Goal: Task Accomplishment & Management: Use online tool/utility

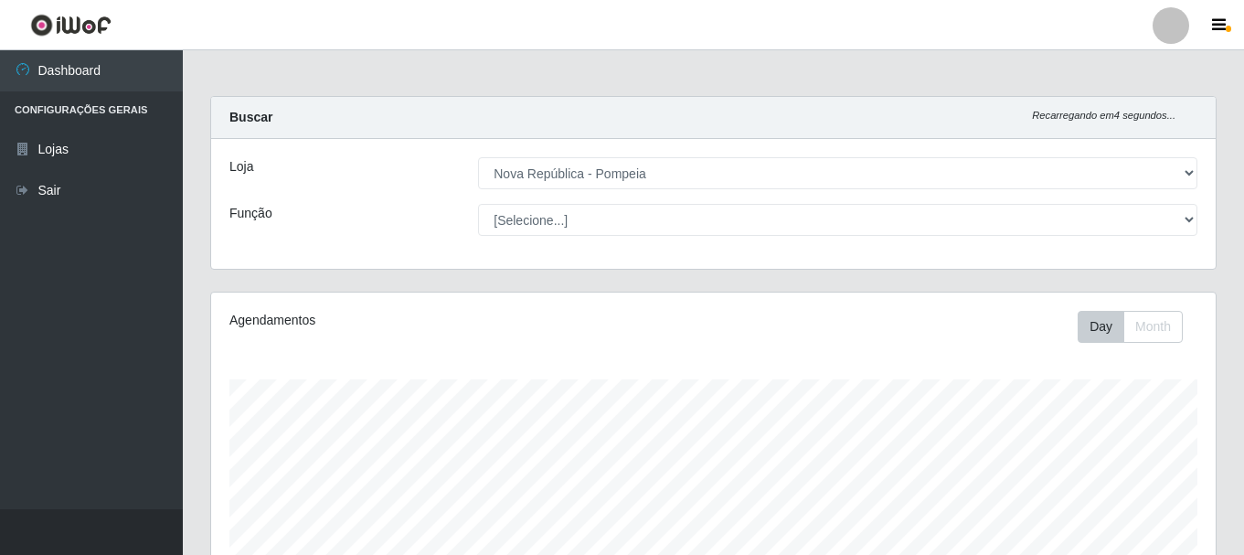
select select "64"
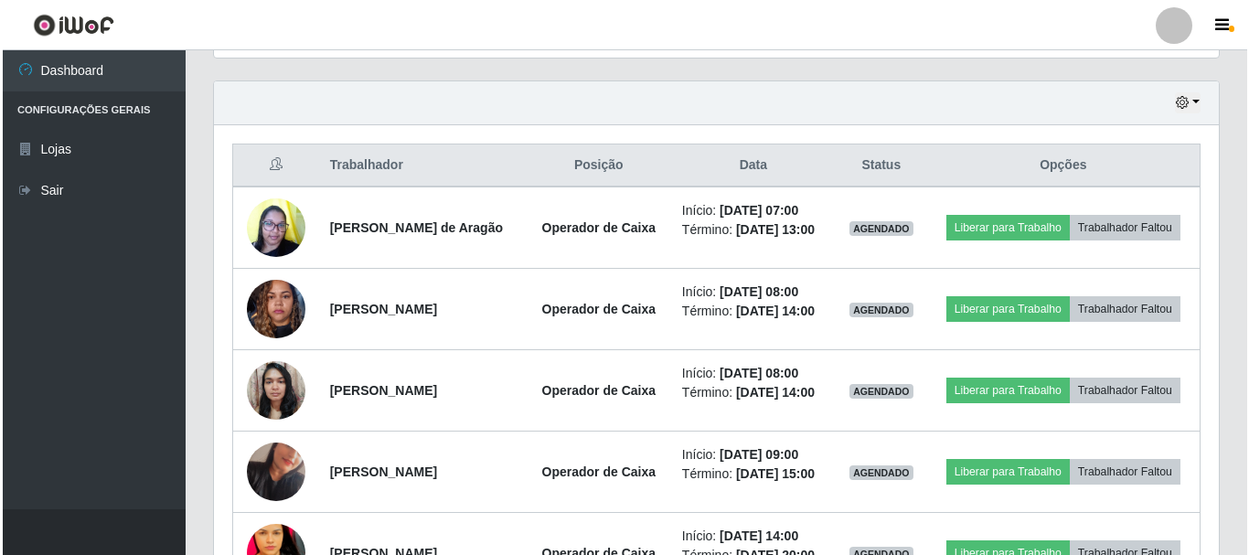
scroll to position [601, 0]
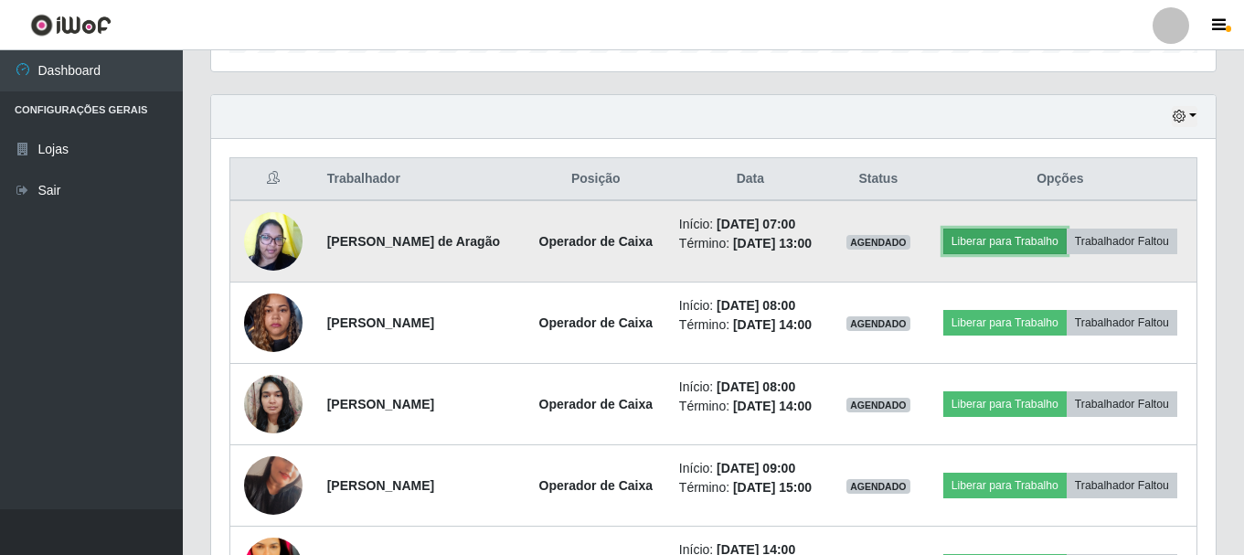
click at [1014, 235] on button "Liberar para Trabalho" at bounding box center [1005, 242] width 123 height 26
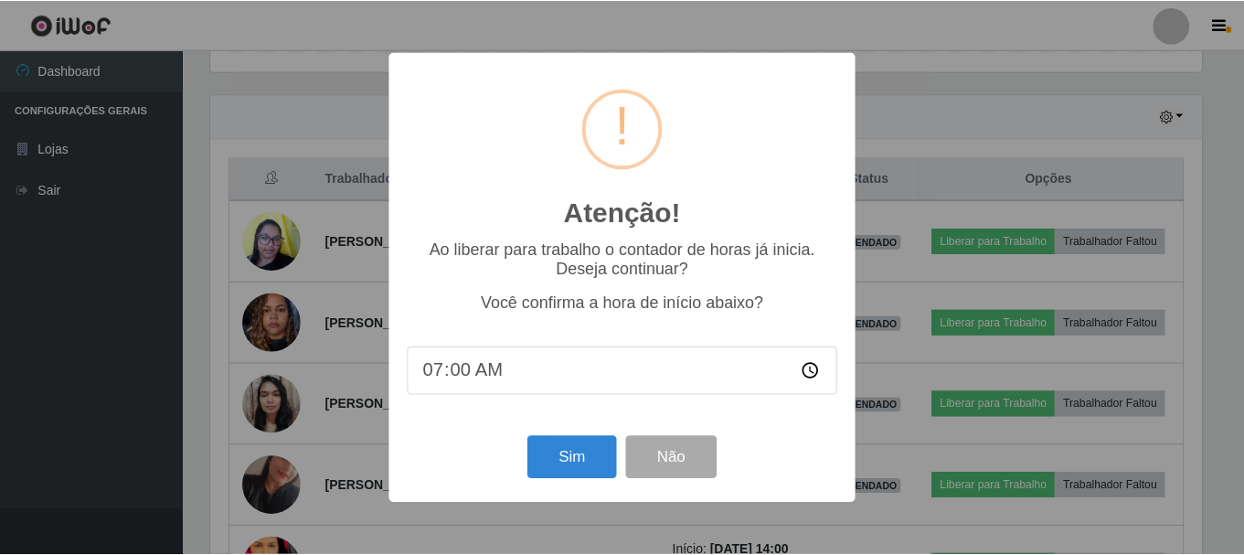
scroll to position [379, 996]
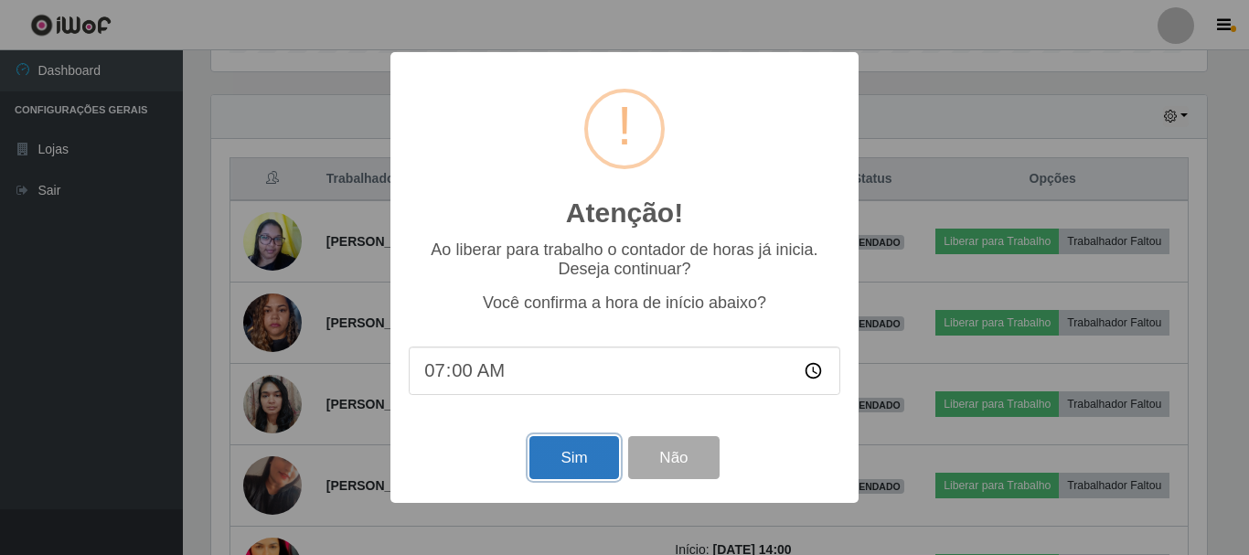
click at [585, 469] on button "Sim" at bounding box center [573, 457] width 89 height 43
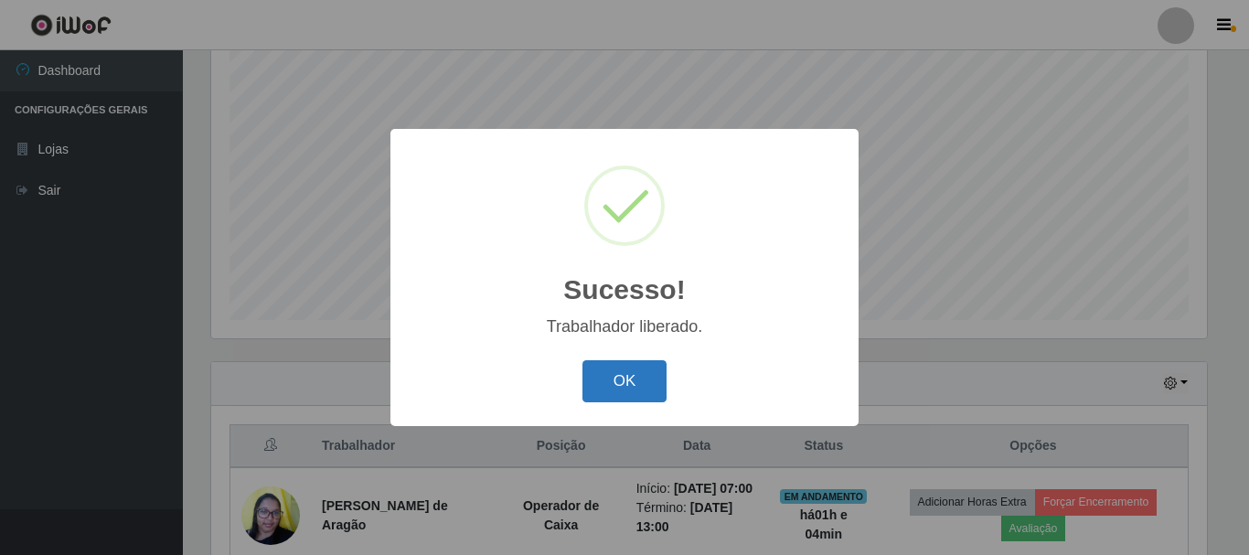
click at [629, 371] on button "OK" at bounding box center [624, 381] width 85 height 43
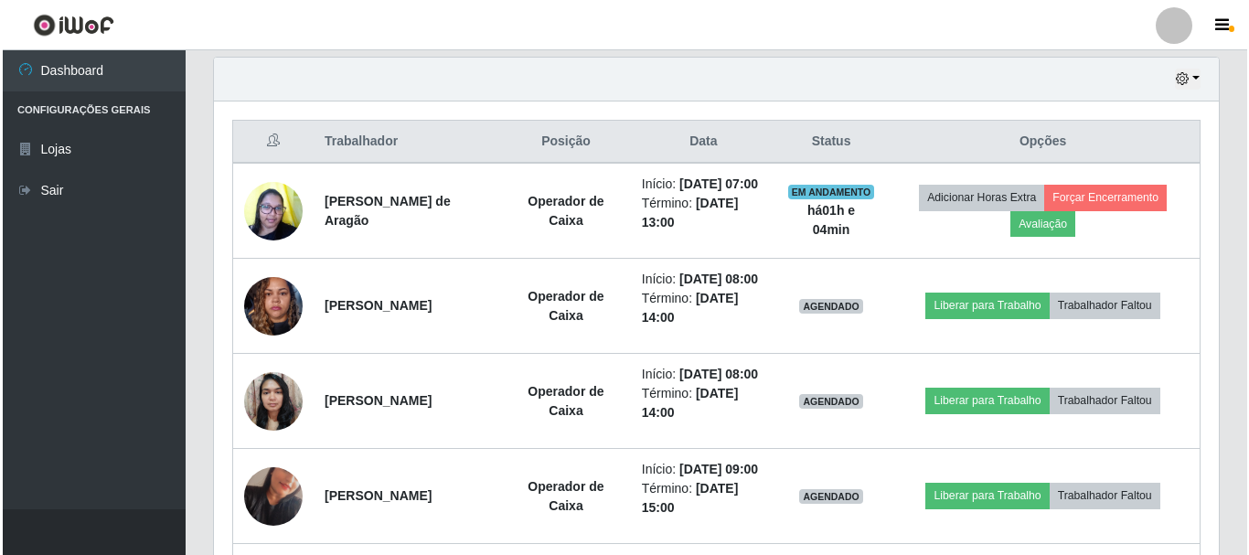
scroll to position [670, 0]
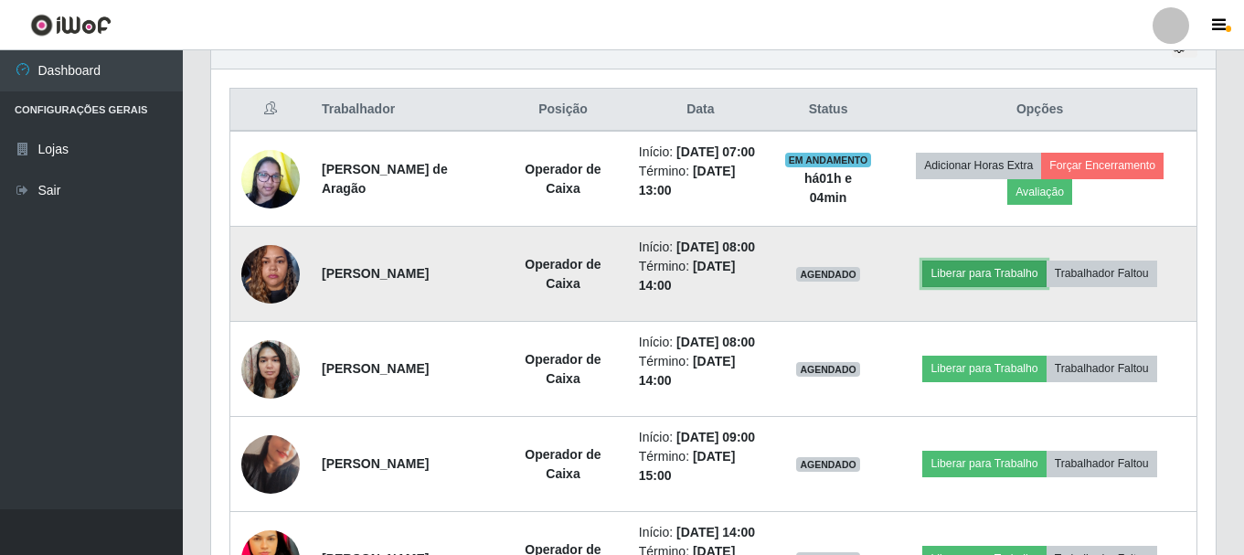
click at [1009, 286] on button "Liberar para Trabalho" at bounding box center [984, 274] width 123 height 26
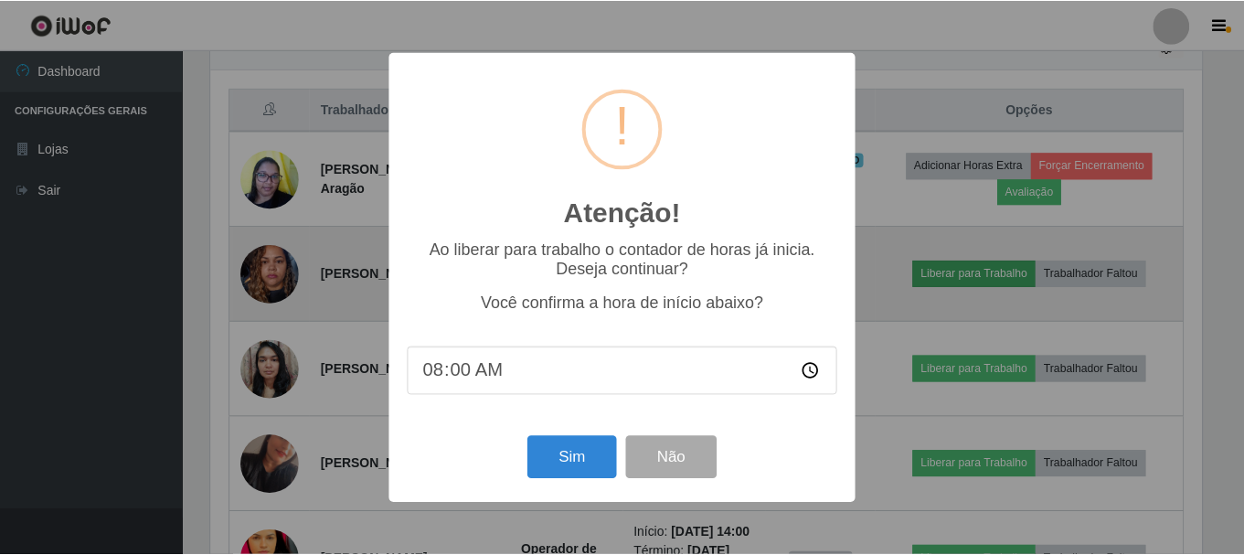
scroll to position [379, 996]
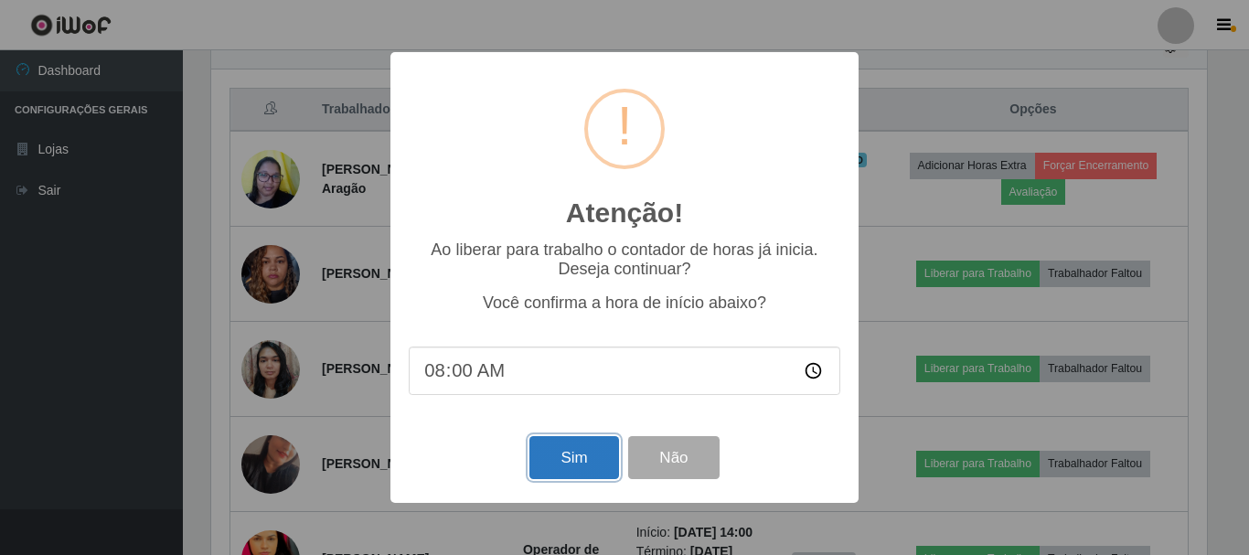
click at [593, 451] on button "Sim" at bounding box center [573, 457] width 89 height 43
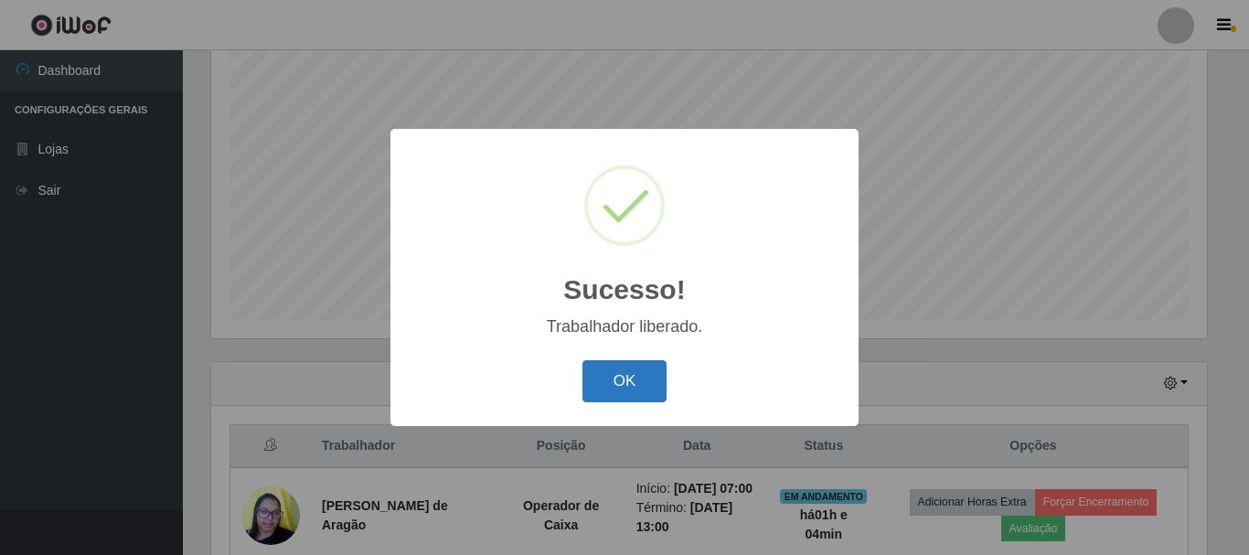
click at [617, 375] on button "OK" at bounding box center [624, 381] width 85 height 43
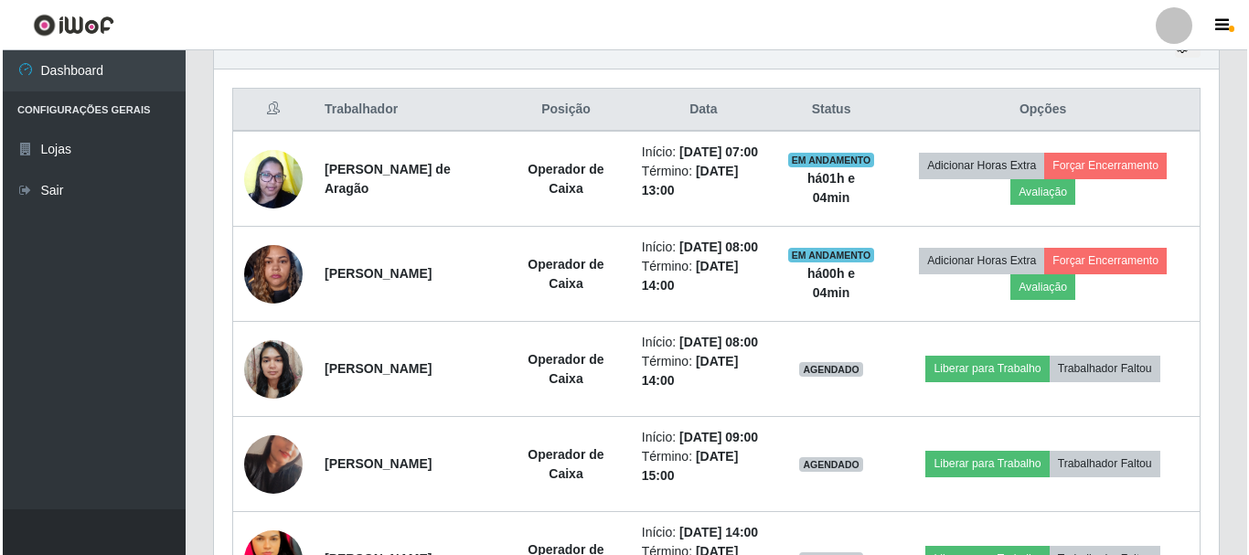
scroll to position [673, 0]
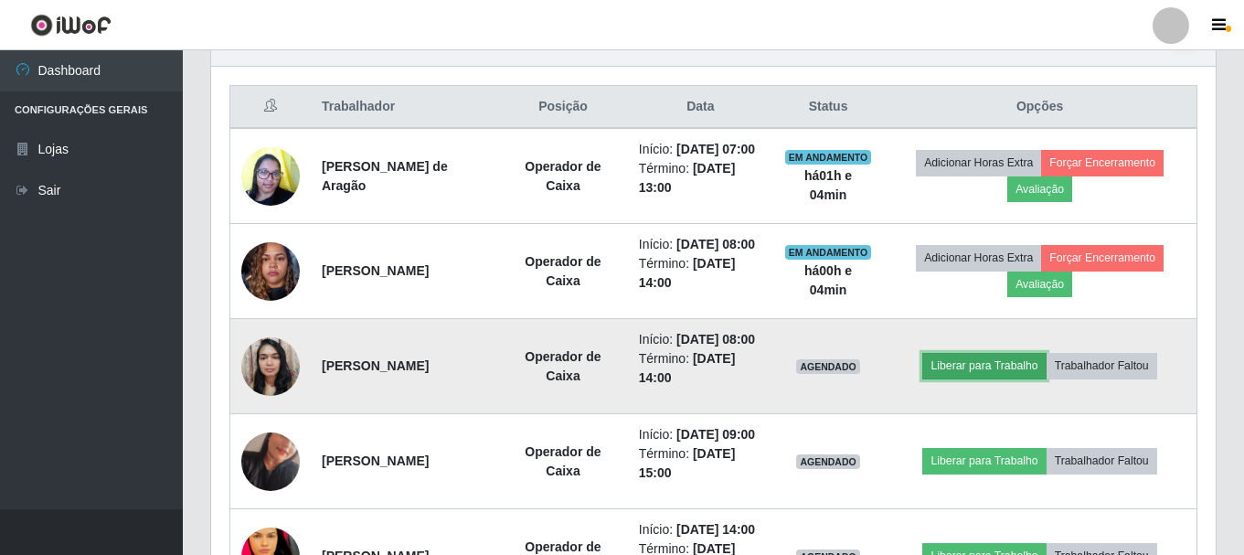
click at [1004, 379] on button "Liberar para Trabalho" at bounding box center [984, 366] width 123 height 26
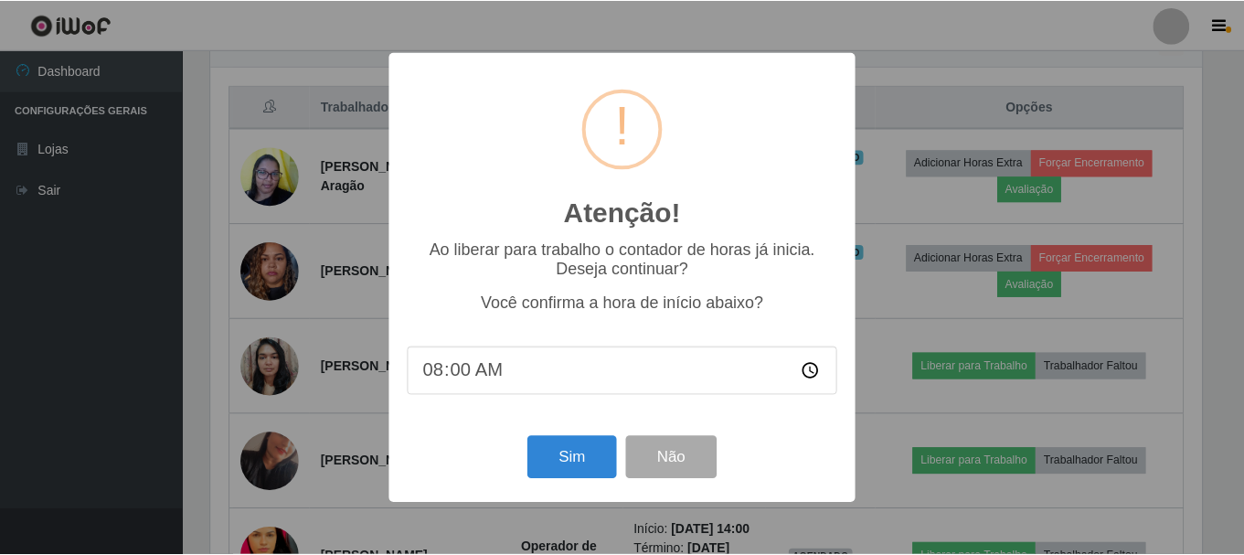
scroll to position [379, 996]
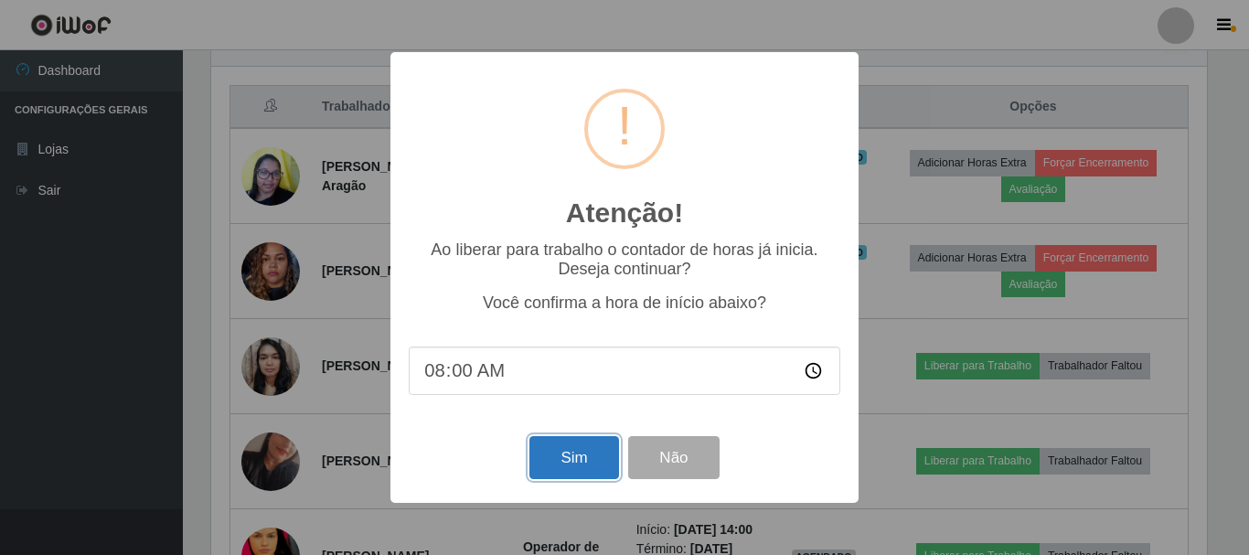
click at [567, 454] on button "Sim" at bounding box center [573, 457] width 89 height 43
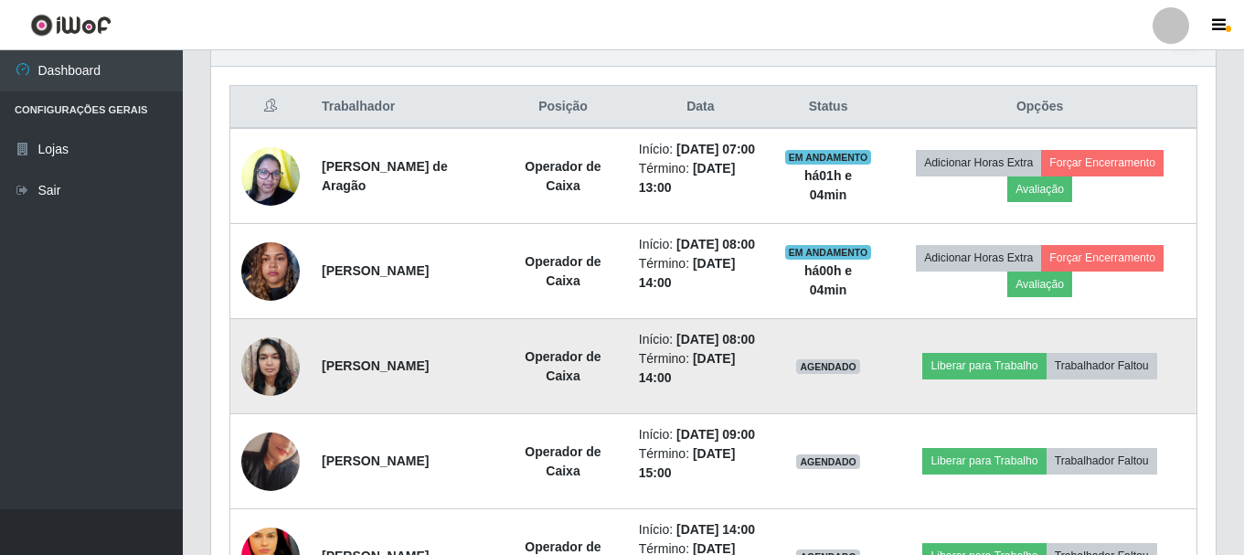
scroll to position [0, 0]
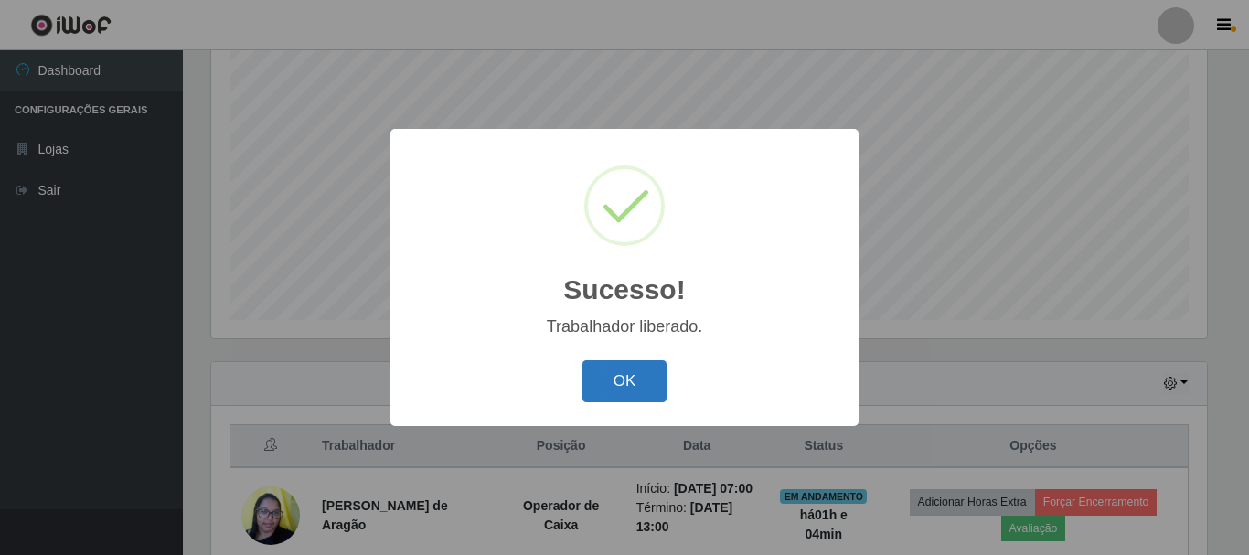
click at [613, 379] on button "OK" at bounding box center [624, 381] width 85 height 43
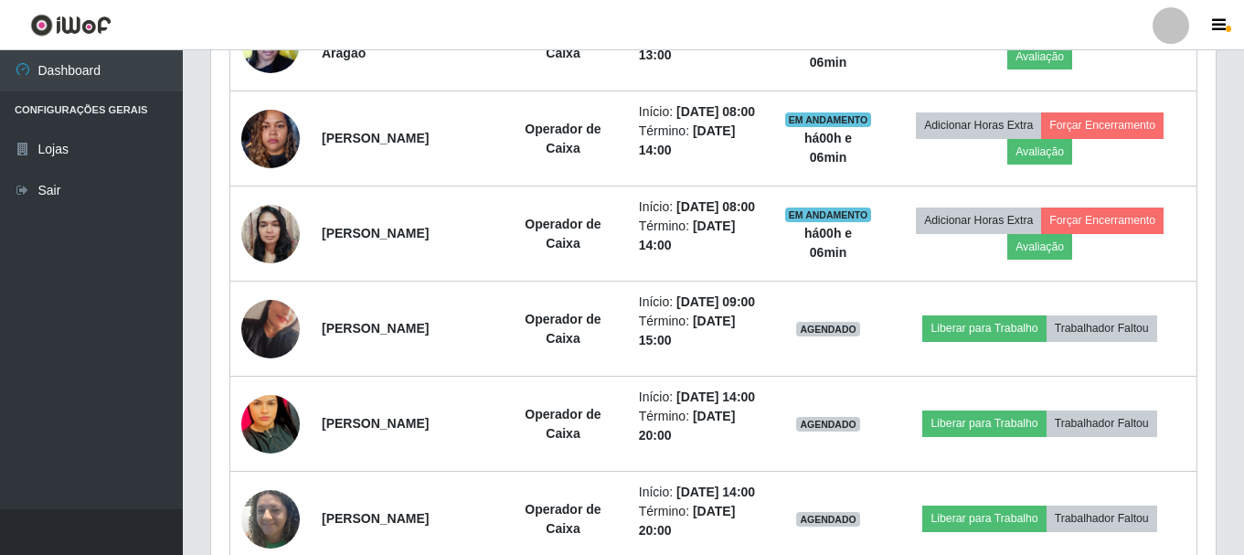
scroll to position [860, 0]
